Goal: Check status: Check status

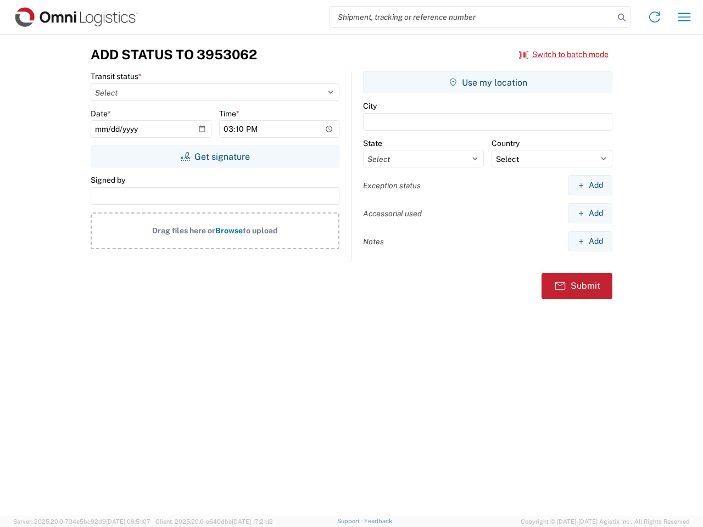
click at [472, 17] on input "search" at bounding box center [472, 17] width 285 height 21
click at [622, 18] on icon at bounding box center [621, 17] width 15 height 15
click at [655, 17] on icon at bounding box center [655, 17] width 18 height 18
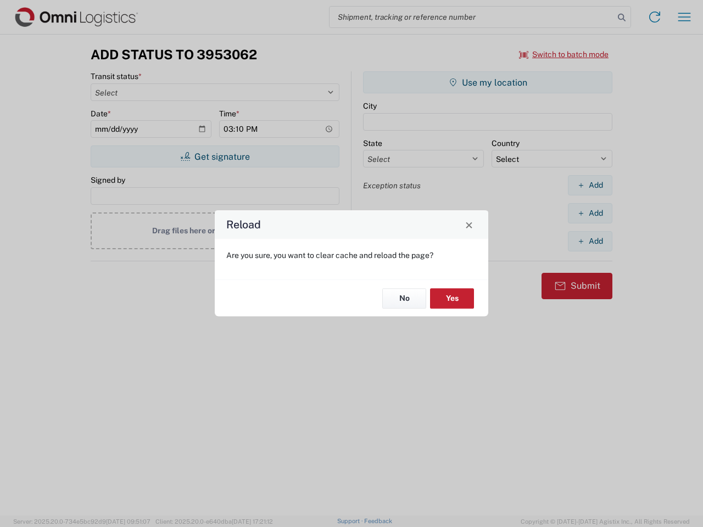
click at [685, 17] on div "Reload Are you sure, you want to clear cache and reload the page? No Yes" at bounding box center [351, 263] width 703 height 527
click at [564, 54] on div "Reload Are you sure, you want to clear cache and reload the page? No Yes" at bounding box center [351, 263] width 703 height 527
click at [215, 157] on div "Reload Are you sure, you want to clear cache and reload the page? No Yes" at bounding box center [351, 263] width 703 height 527
click at [488, 82] on div "Reload Are you sure, you want to clear cache and reload the page? No Yes" at bounding box center [351, 263] width 703 height 527
click at [590, 185] on div "Reload Are you sure, you want to clear cache and reload the page? No Yes" at bounding box center [351, 263] width 703 height 527
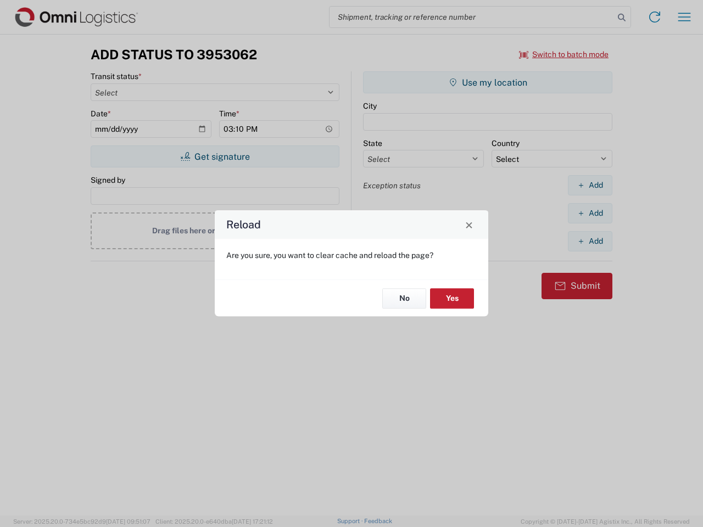
click at [590, 213] on div "Reload Are you sure, you want to clear cache and reload the page? No Yes" at bounding box center [351, 263] width 703 height 527
click at [590, 241] on div "Reload Are you sure, you want to clear cache and reload the page? No Yes" at bounding box center [351, 263] width 703 height 527
